Goal: Navigation & Orientation: Understand site structure

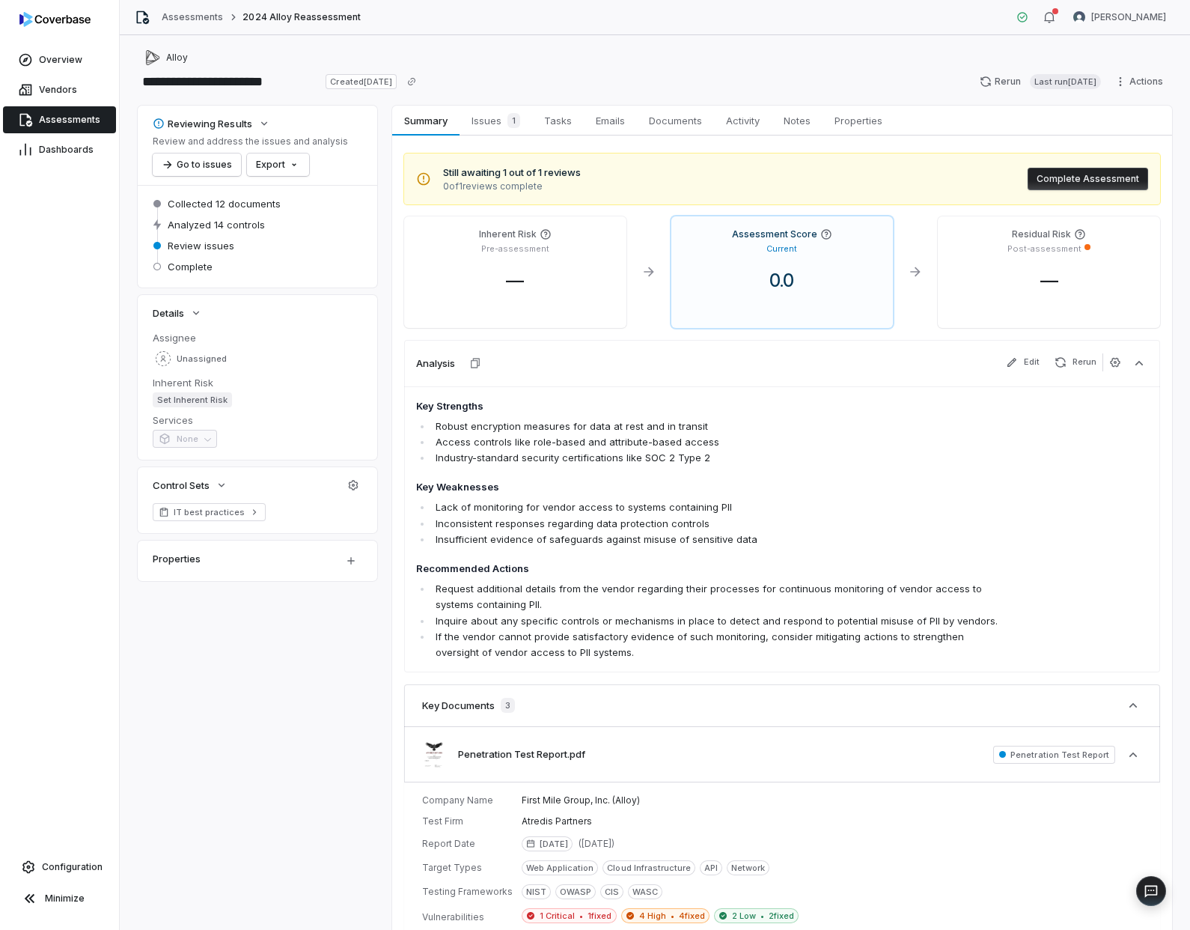
click at [264, 761] on div "Reviewing Results Review and address the issues and analysis Go to issues Expor…" at bounding box center [655, 618] width 1035 height 1025
click at [500, 122] on span "Issues 1" at bounding box center [496, 120] width 61 height 21
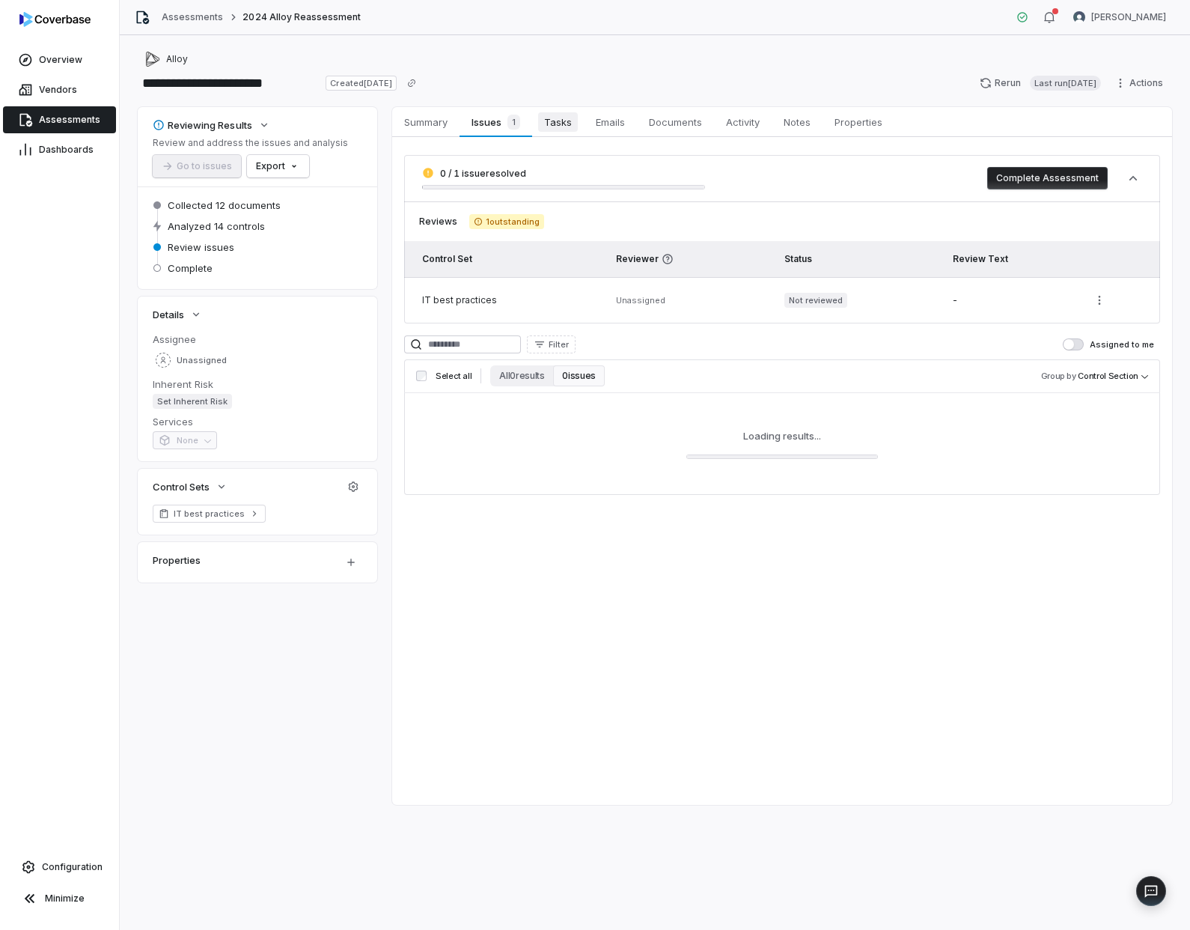
click at [561, 122] on span "Tasks" at bounding box center [558, 121] width 40 height 19
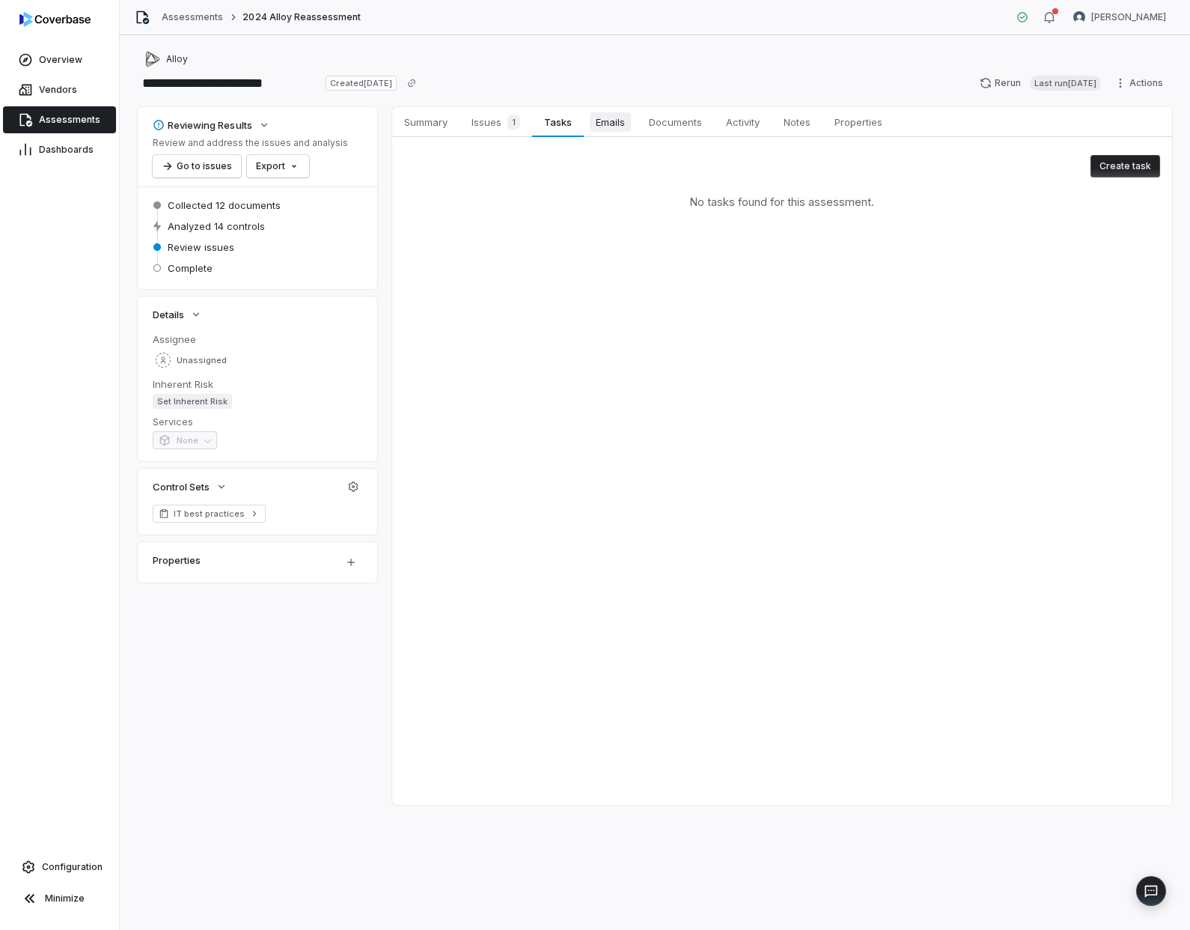
click at [598, 127] on span "Emails" at bounding box center [610, 121] width 41 height 19
click at [685, 122] on span "Documents" at bounding box center [675, 121] width 65 height 19
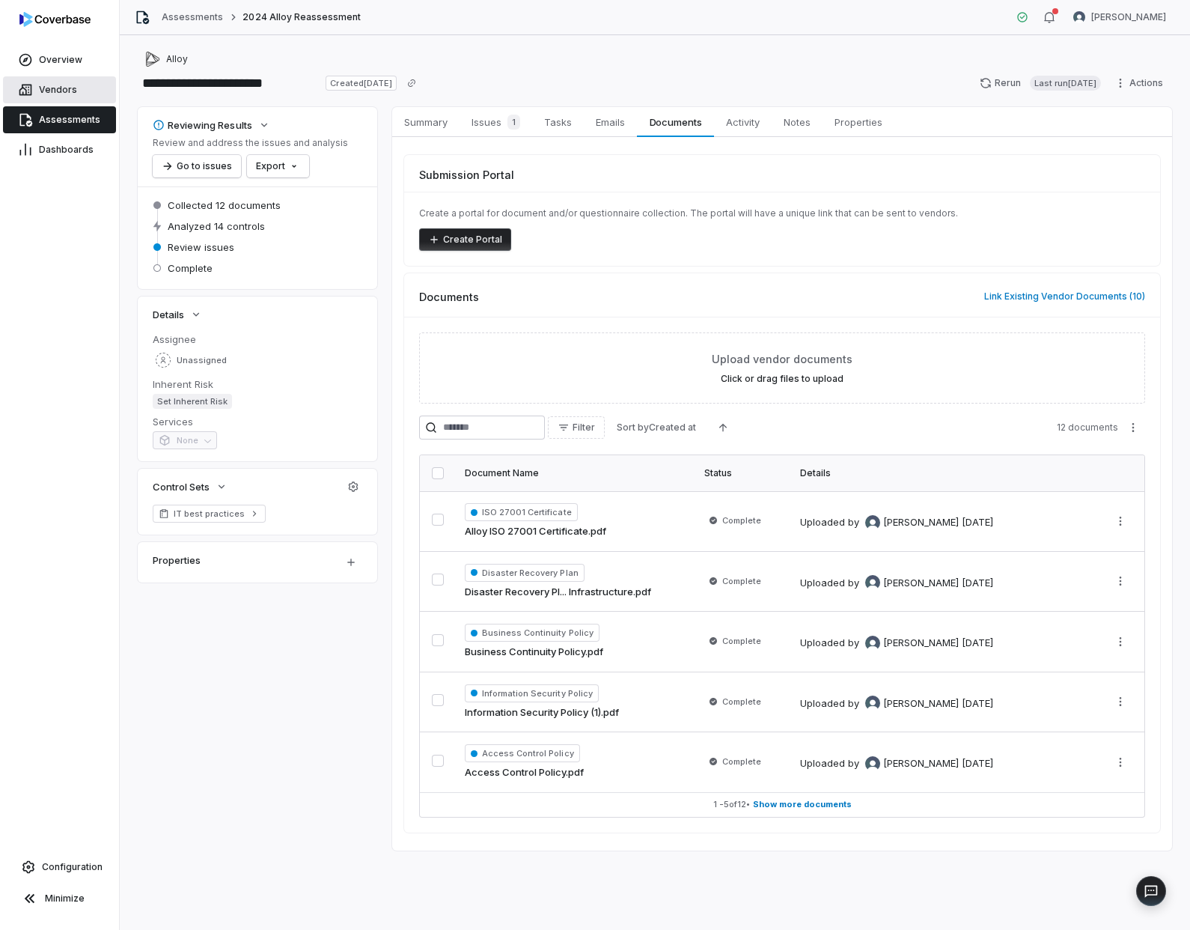
click at [58, 88] on span "Vendors" at bounding box center [58, 90] width 38 height 12
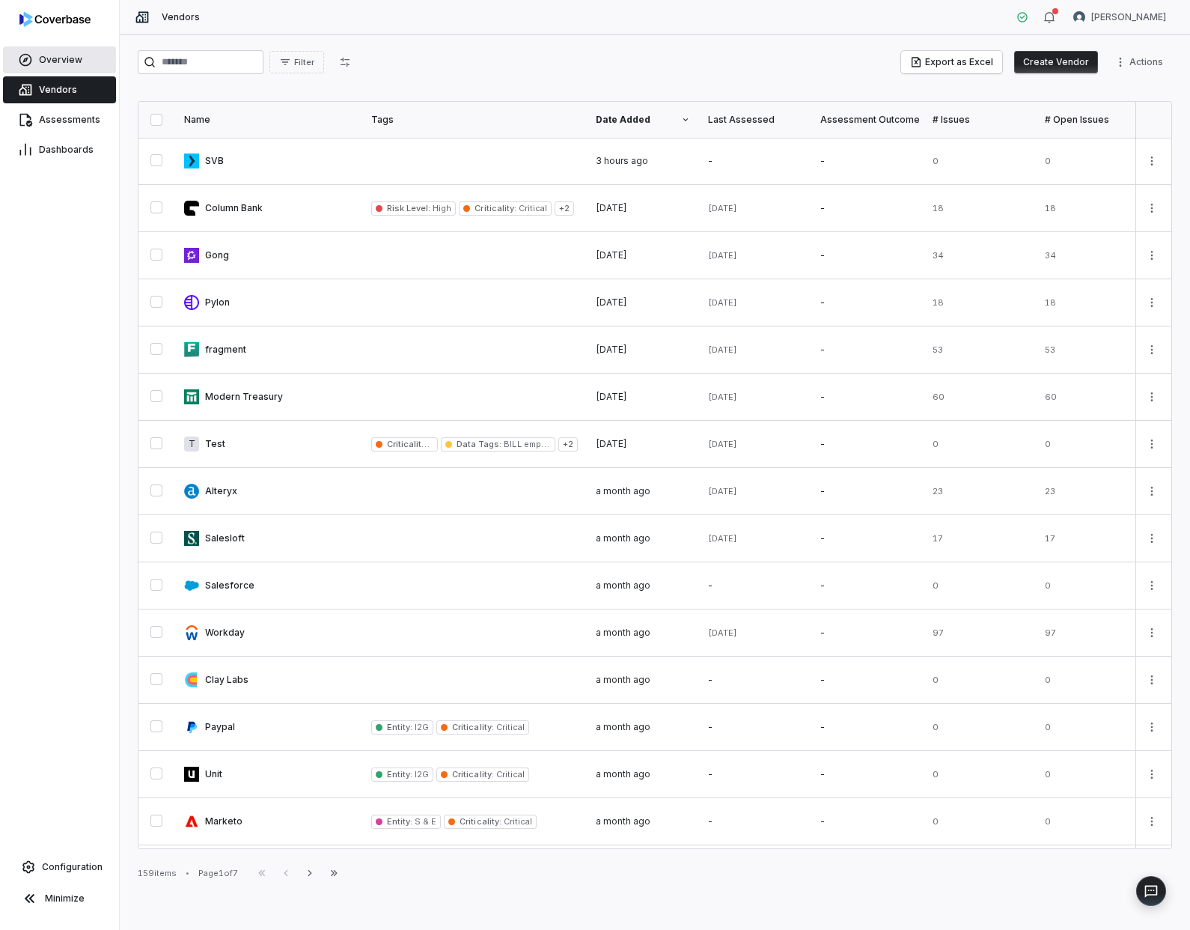
click at [53, 64] on span "Overview" at bounding box center [60, 60] width 43 height 12
